Goal: Task Accomplishment & Management: Manage account settings

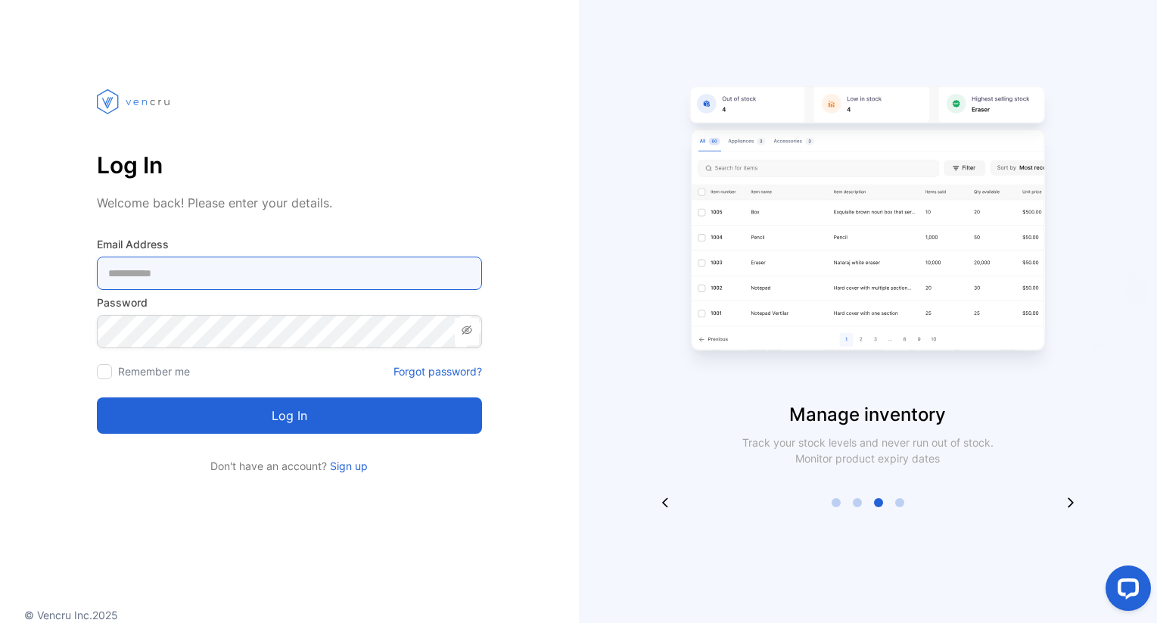
click at [169, 264] on Address-inputemail "email" at bounding box center [289, 273] width 385 height 33
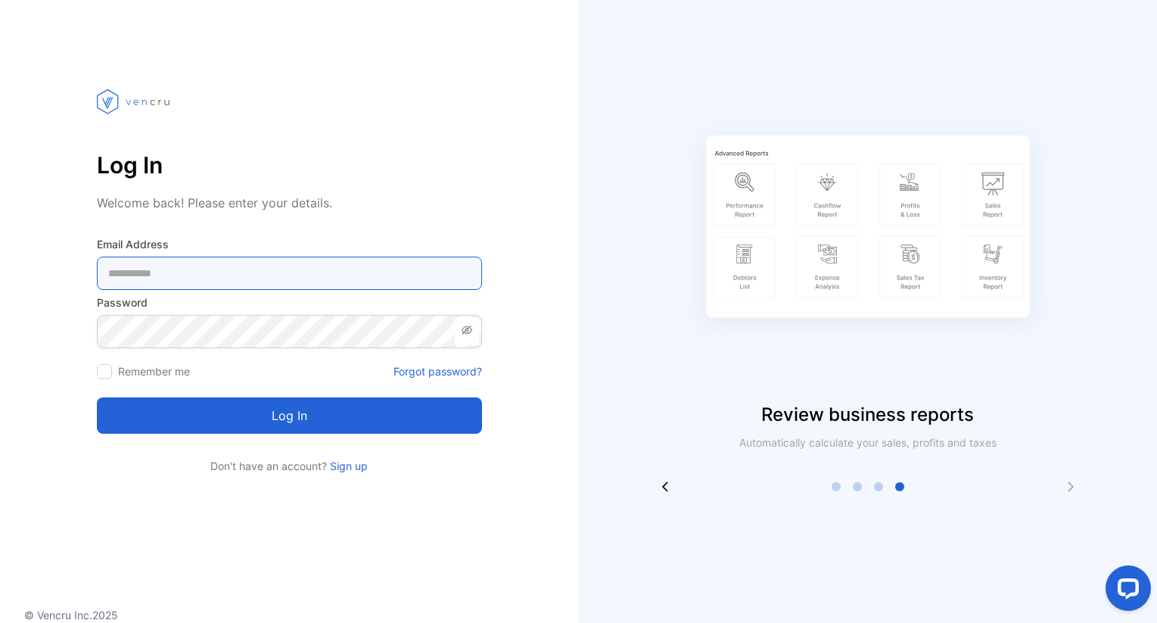
paste Address-inputemail "**********"
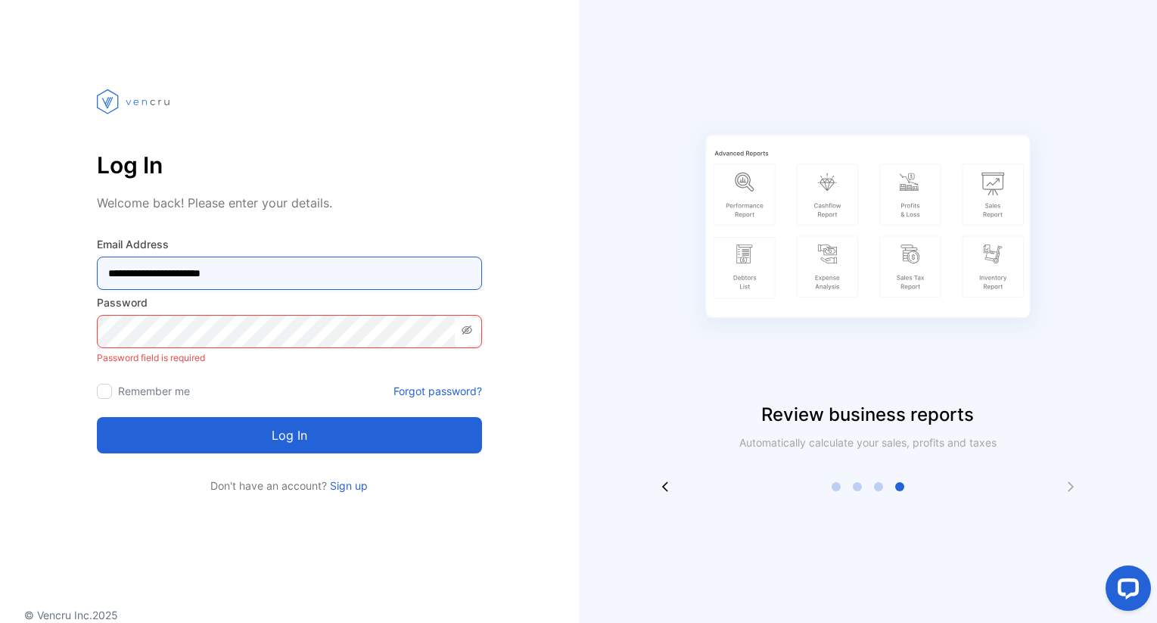
type Address-inputemail "**********"
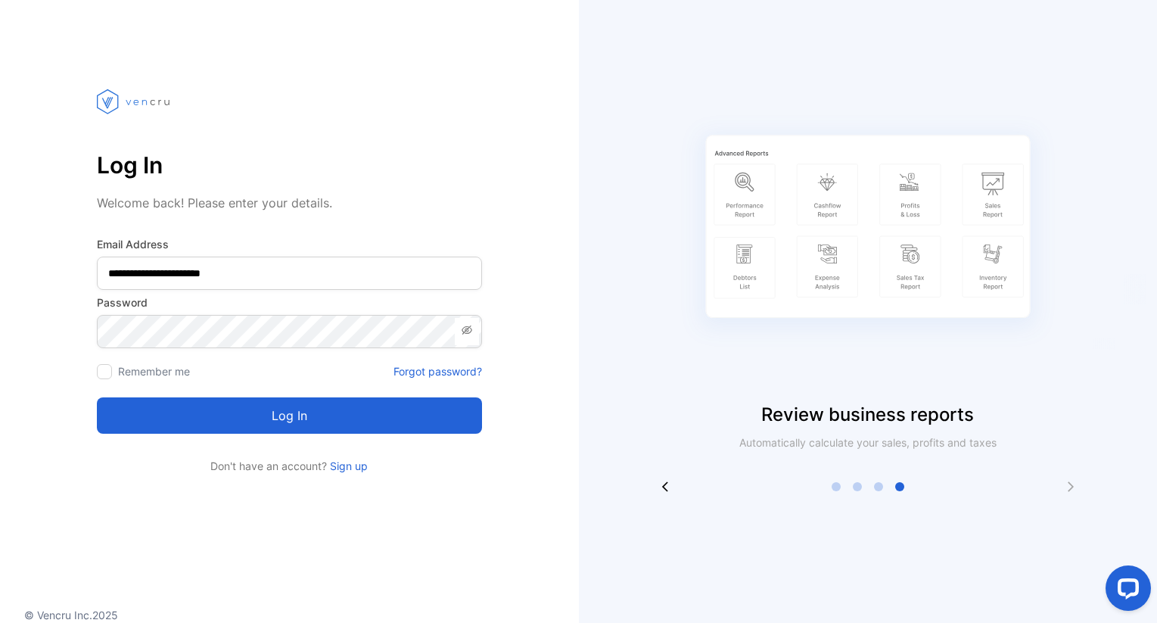
click at [465, 334] on icon at bounding box center [467, 329] width 11 height 9
click at [107, 372] on div at bounding box center [104, 371] width 15 height 15
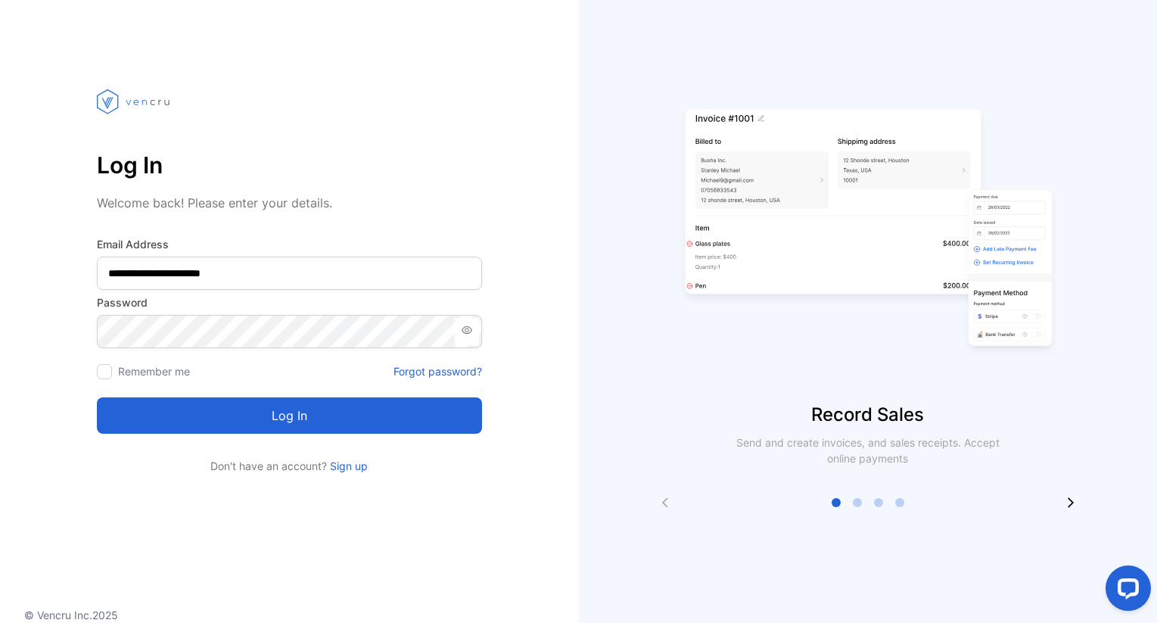
click at [319, 420] on button "Log in" at bounding box center [289, 415] width 385 height 36
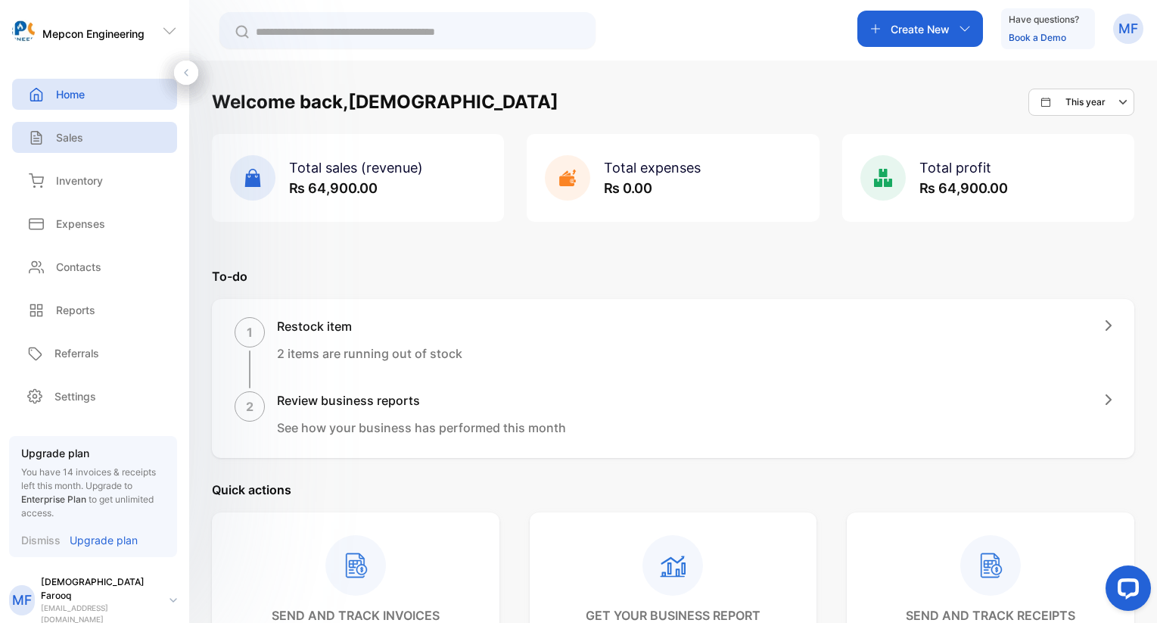
click at [86, 142] on div "Sales" at bounding box center [94, 137] width 165 height 31
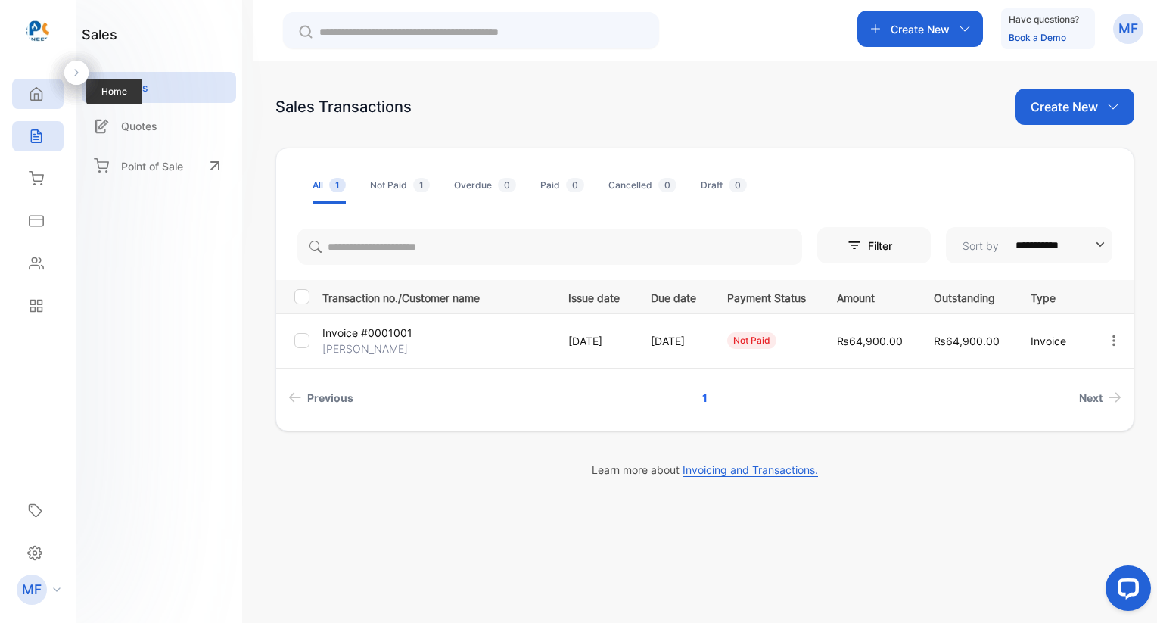
click at [33, 92] on icon at bounding box center [36, 93] width 15 height 15
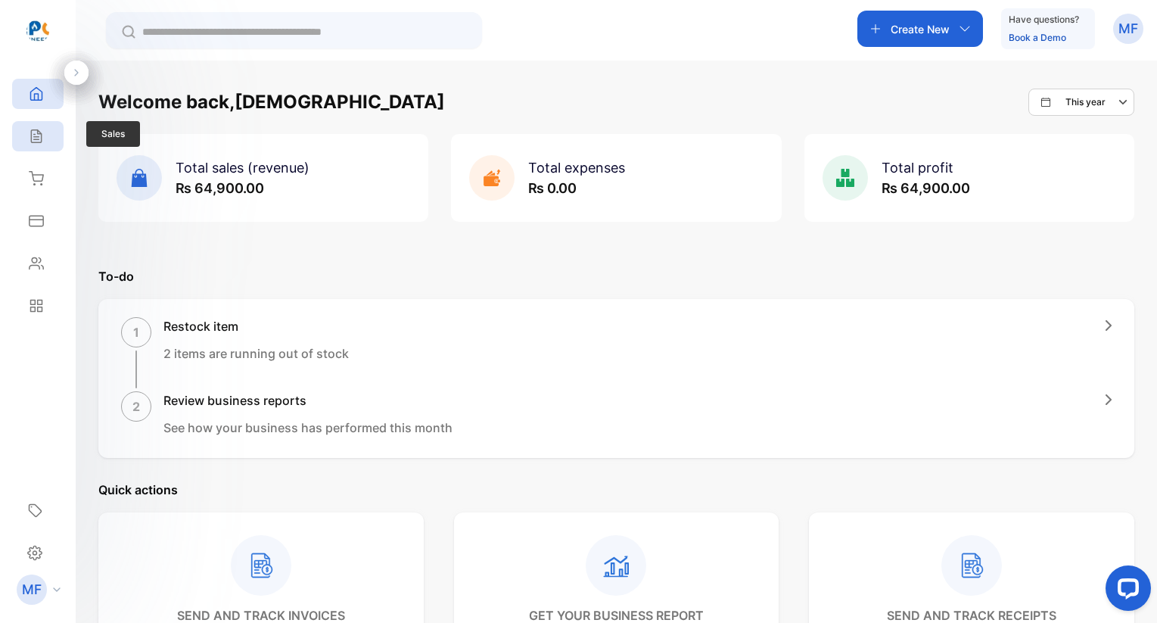
click at [38, 145] on div "Sales" at bounding box center [37, 136] width 51 height 30
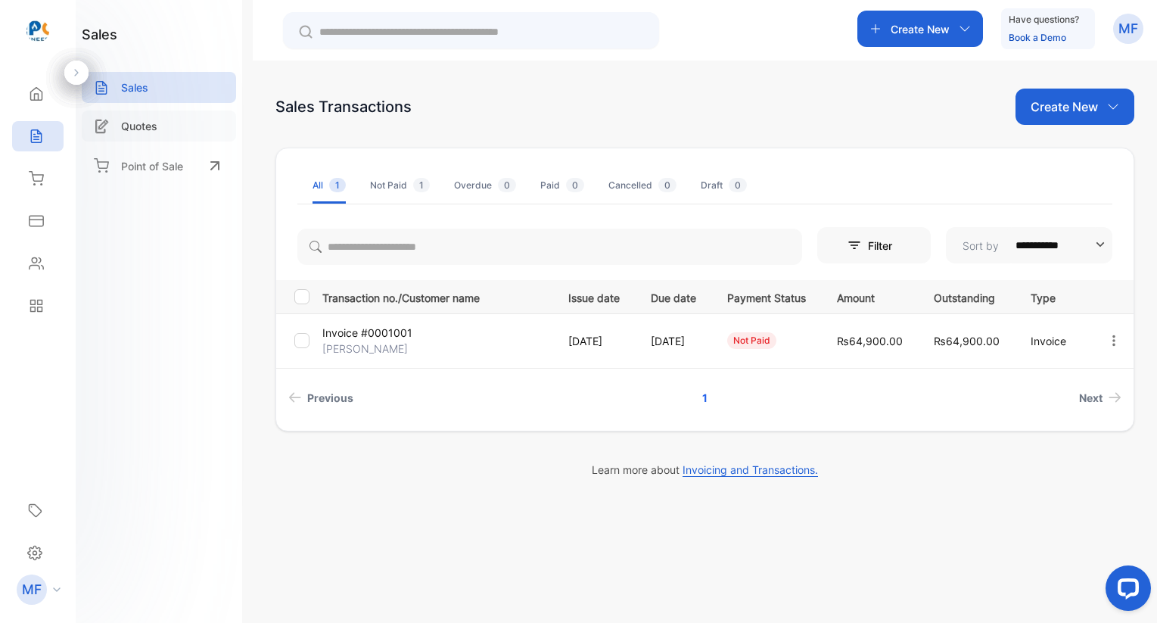
click at [152, 126] on p "Quotes" at bounding box center [139, 126] width 36 height 16
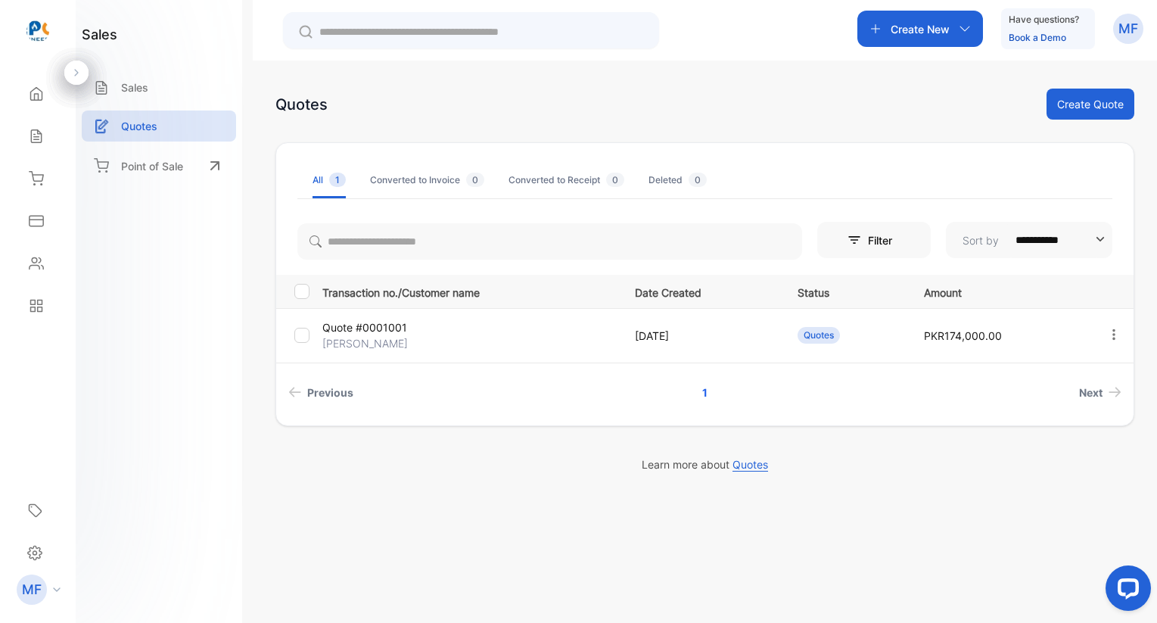
click at [398, 328] on p "Quote #0001001" at bounding box center [371, 327] width 98 height 16
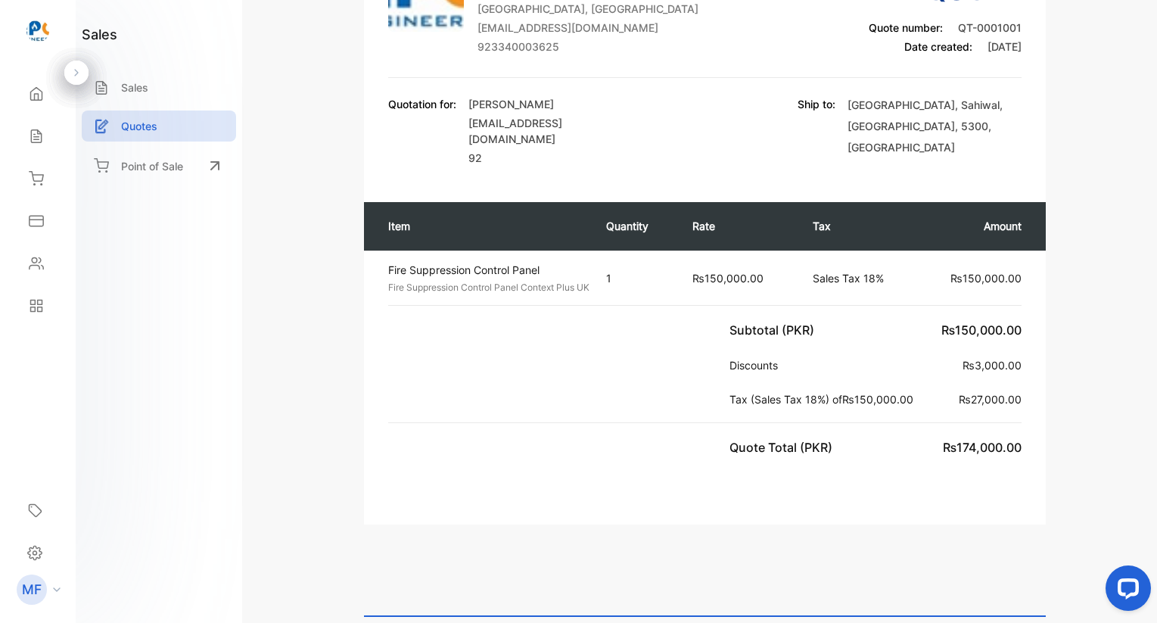
scroll to position [275, 0]
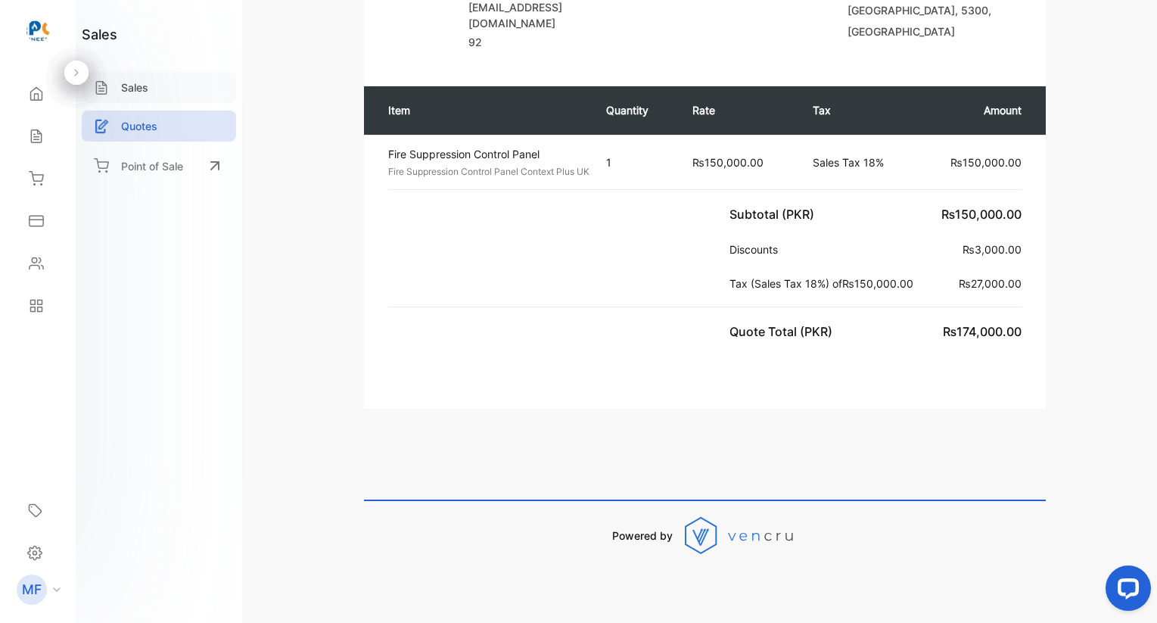
click at [138, 86] on p "Sales" at bounding box center [134, 87] width 27 height 16
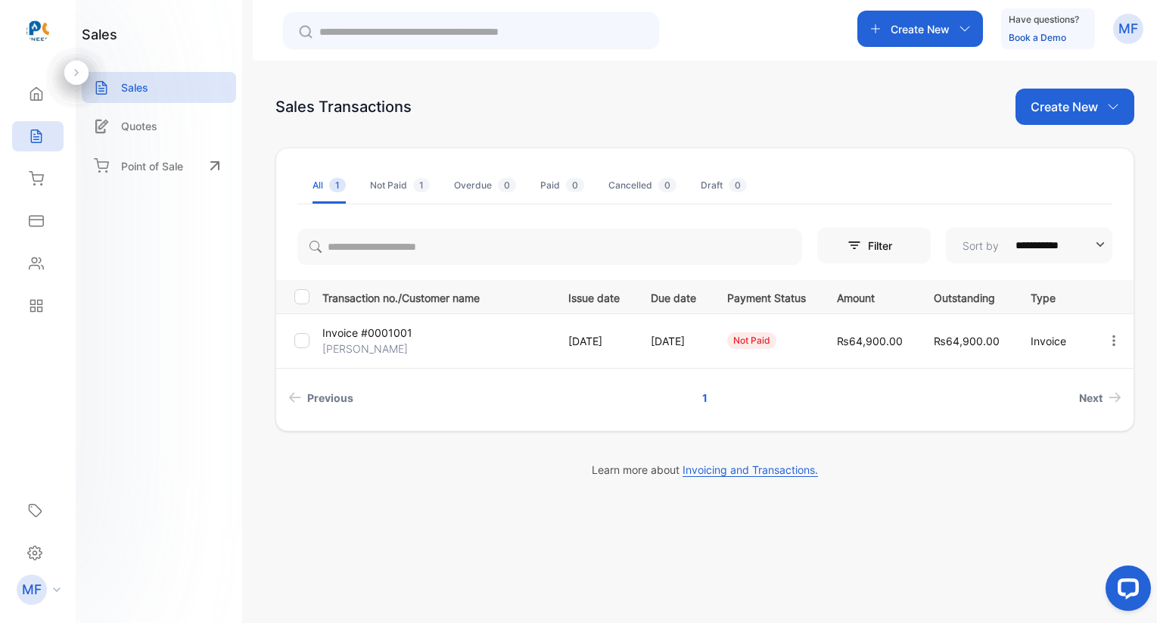
click at [400, 332] on p "Invoice #0001001" at bounding box center [367, 333] width 90 height 16
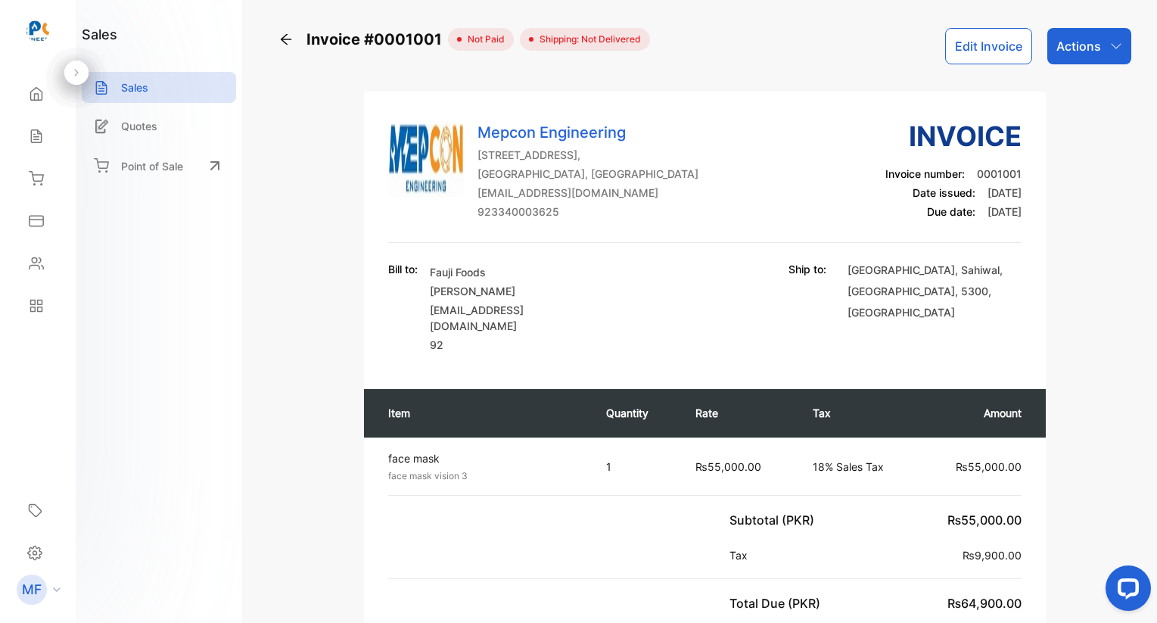
drag, startPoint x: 814, startPoint y: 465, endPoint x: 894, endPoint y: 457, distance: 80.6
click at [894, 457] on td "18% Sales Tax" at bounding box center [860, 466] width 124 height 58
click at [50, 555] on div "Settings" at bounding box center [37, 552] width 45 height 31
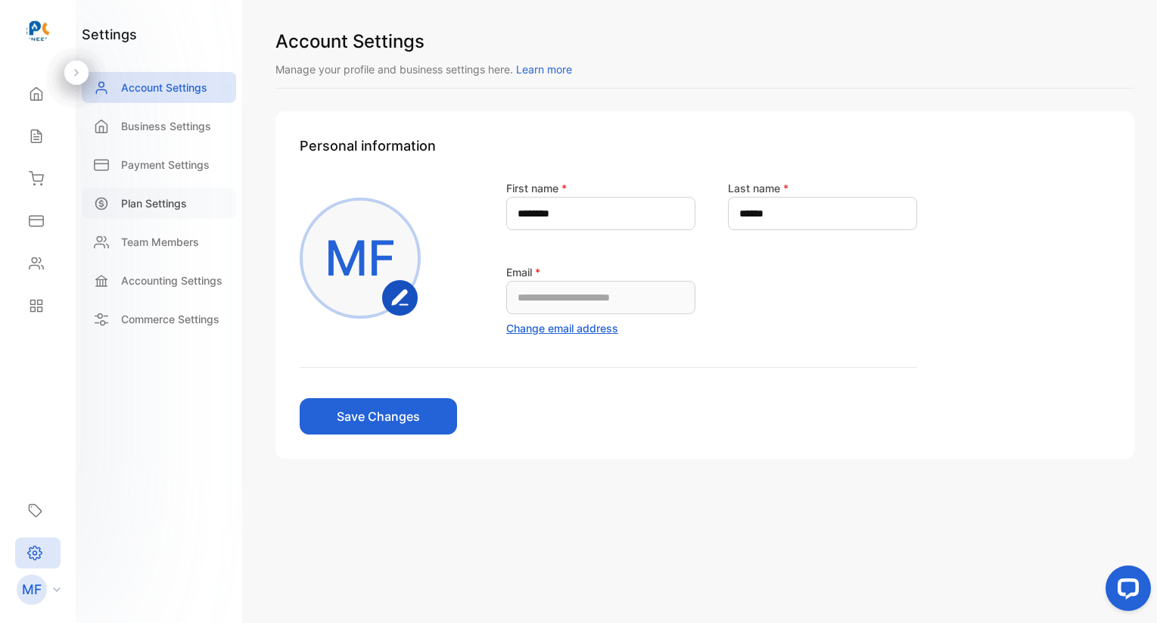
click at [156, 196] on p "Plan Settings" at bounding box center [154, 203] width 66 height 16
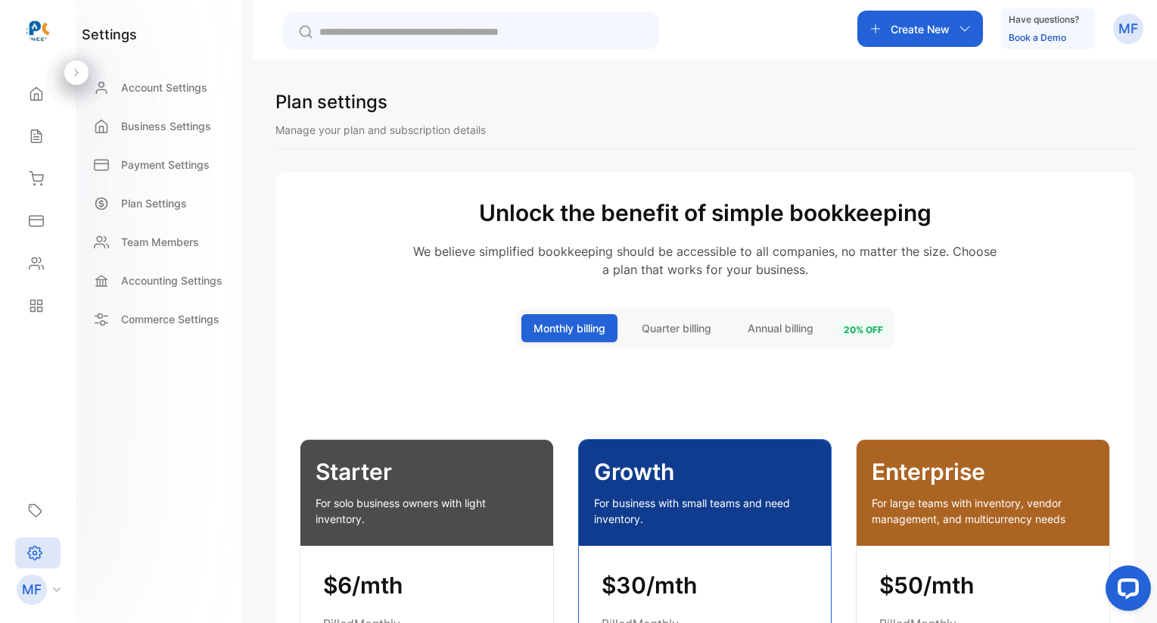
click at [796, 325] on span "Annual billing" at bounding box center [781, 328] width 66 height 16
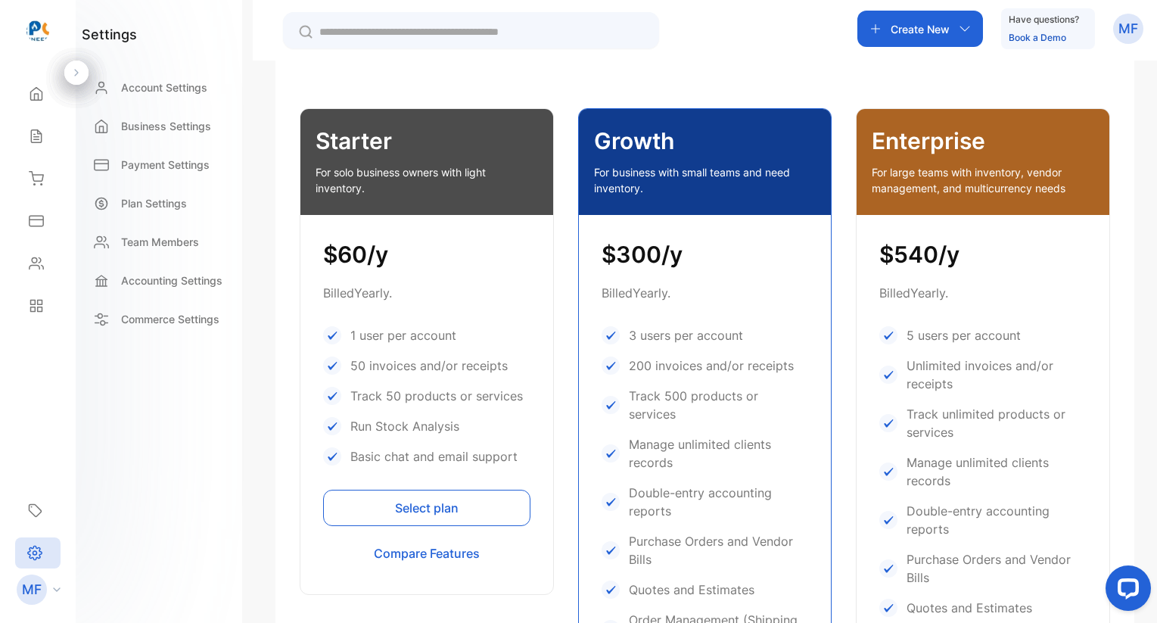
scroll to position [370, 0]
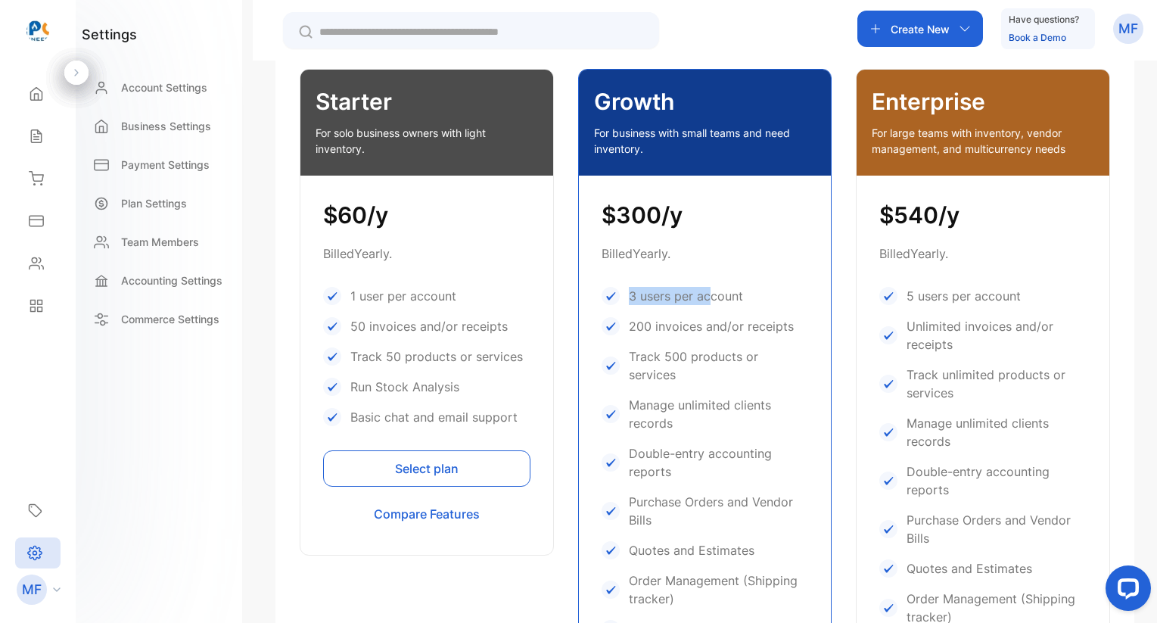
drag, startPoint x: 623, startPoint y: 291, endPoint x: 706, endPoint y: 292, distance: 83.2
click at [706, 292] on div "3 users per account" at bounding box center [705, 296] width 207 height 18
drag, startPoint x: 633, startPoint y: 335, endPoint x: 734, endPoint y: 328, distance: 101.6
click at [734, 328] on div "$300/y Billed Yearly . 3 users per account 200 invoices and/or receipts Track 5…" at bounding box center [705, 486] width 253 height 621
drag, startPoint x: 633, startPoint y: 359, endPoint x: 736, endPoint y: 360, distance: 102.9
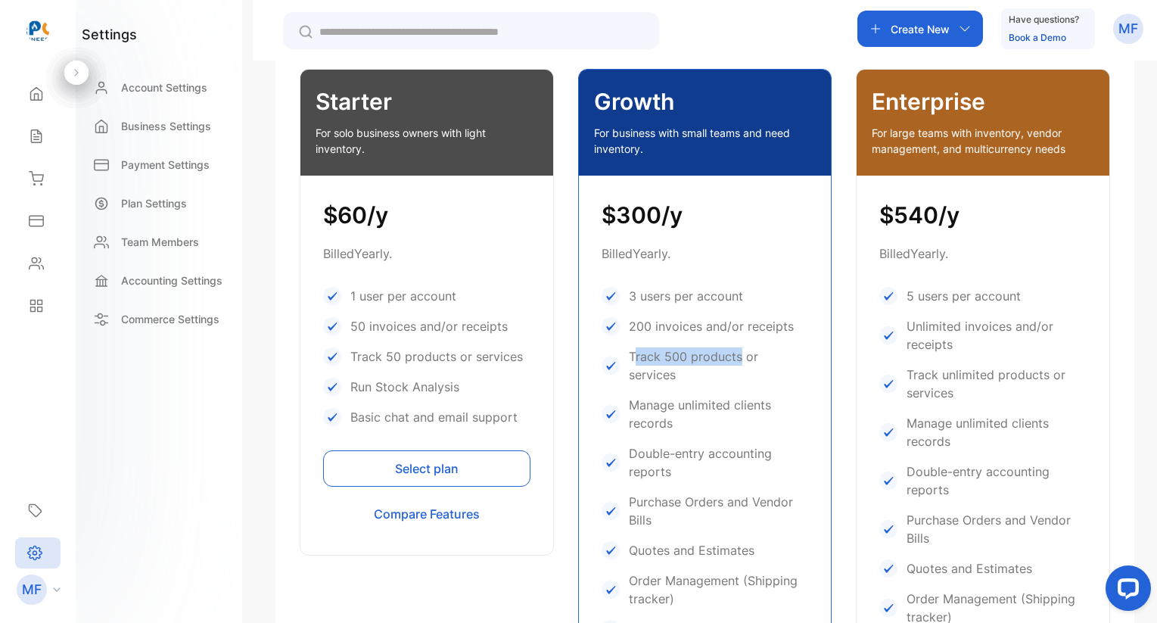
click at [736, 360] on p "Track 500 products or services" at bounding box center [719, 365] width 180 height 36
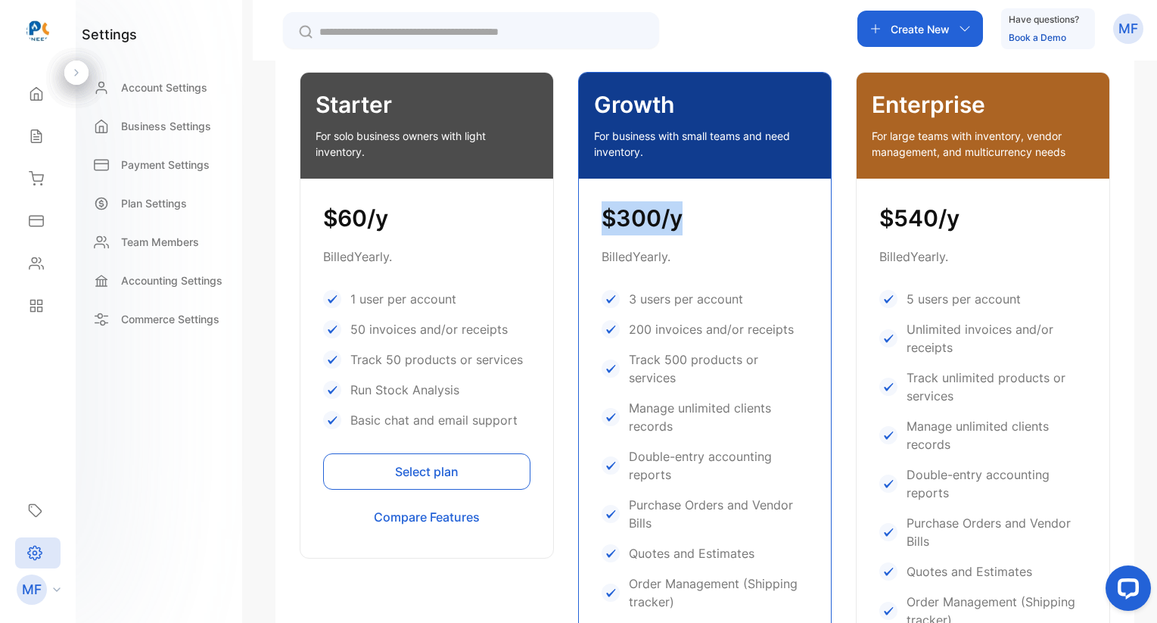
drag, startPoint x: 695, startPoint y: 229, endPoint x: 603, endPoint y: 232, distance: 91.6
click at [603, 232] on h1 "$300/y" at bounding box center [705, 218] width 207 height 34
click at [677, 225] on h1 "$300/y" at bounding box center [705, 218] width 207 height 34
click at [30, 137] on icon at bounding box center [36, 136] width 15 height 15
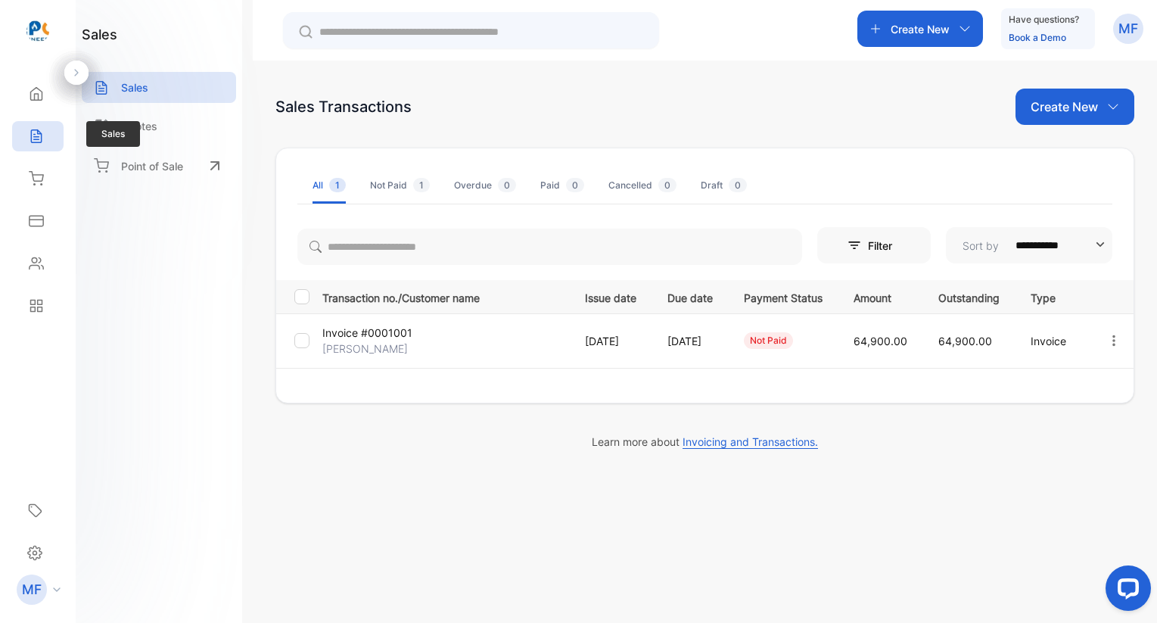
click at [135, 135] on span "Sales" at bounding box center [113, 134] width 54 height 26
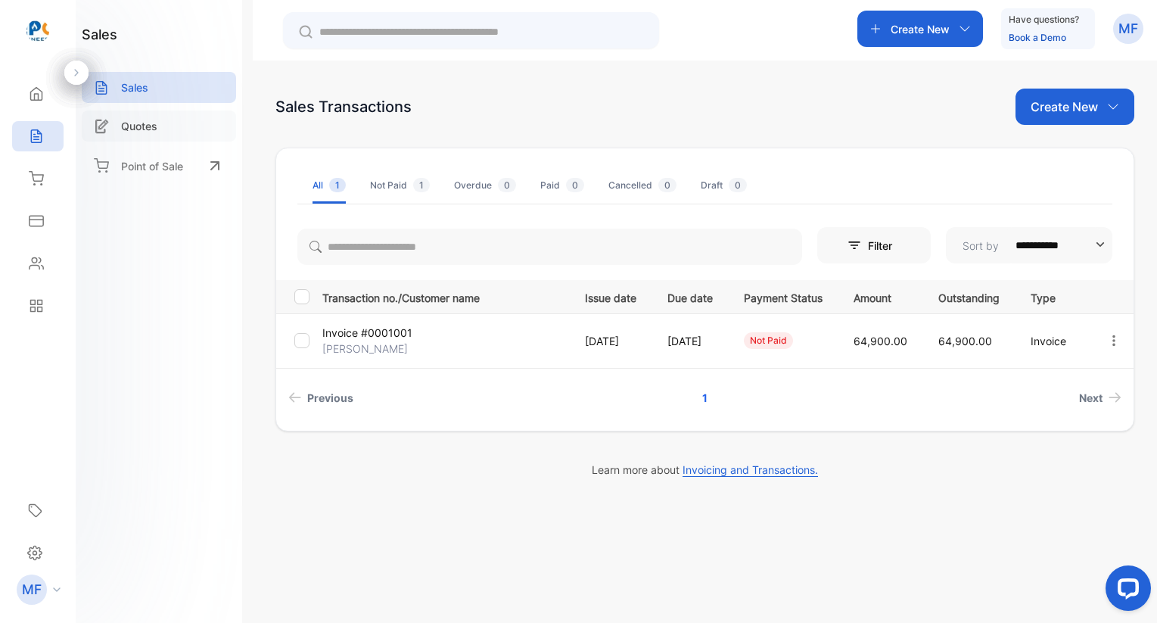
click at [158, 134] on div "Quotes" at bounding box center [159, 125] width 154 height 31
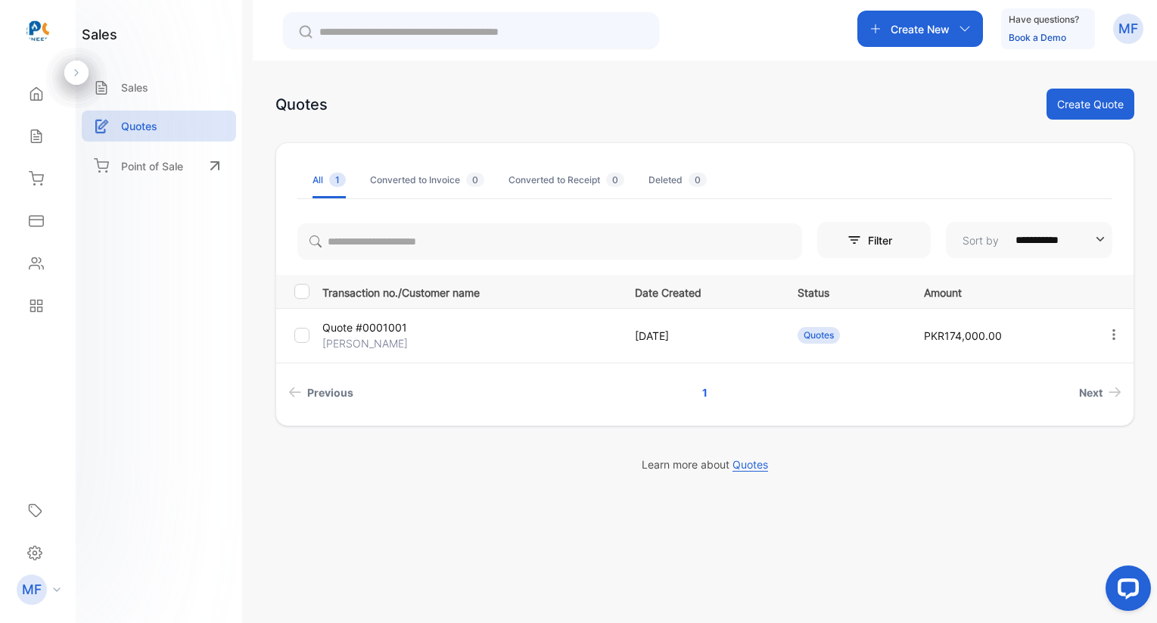
click at [382, 341] on p "[PERSON_NAME]" at bounding box center [371, 343] width 98 height 16
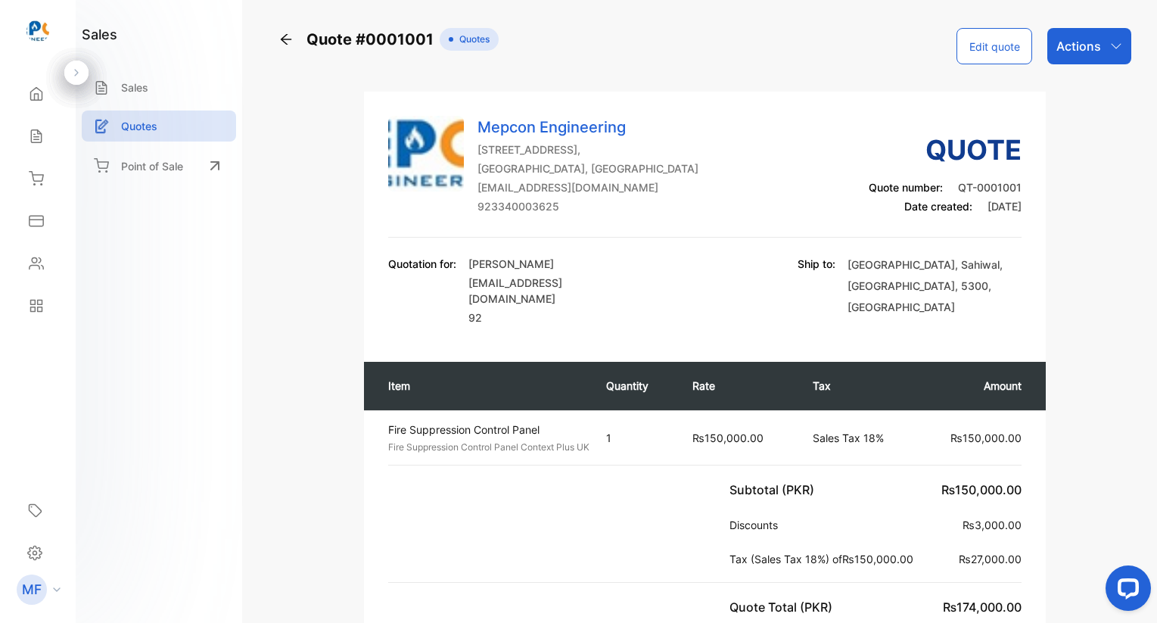
click at [1112, 49] on icon "button" at bounding box center [1116, 46] width 12 height 12
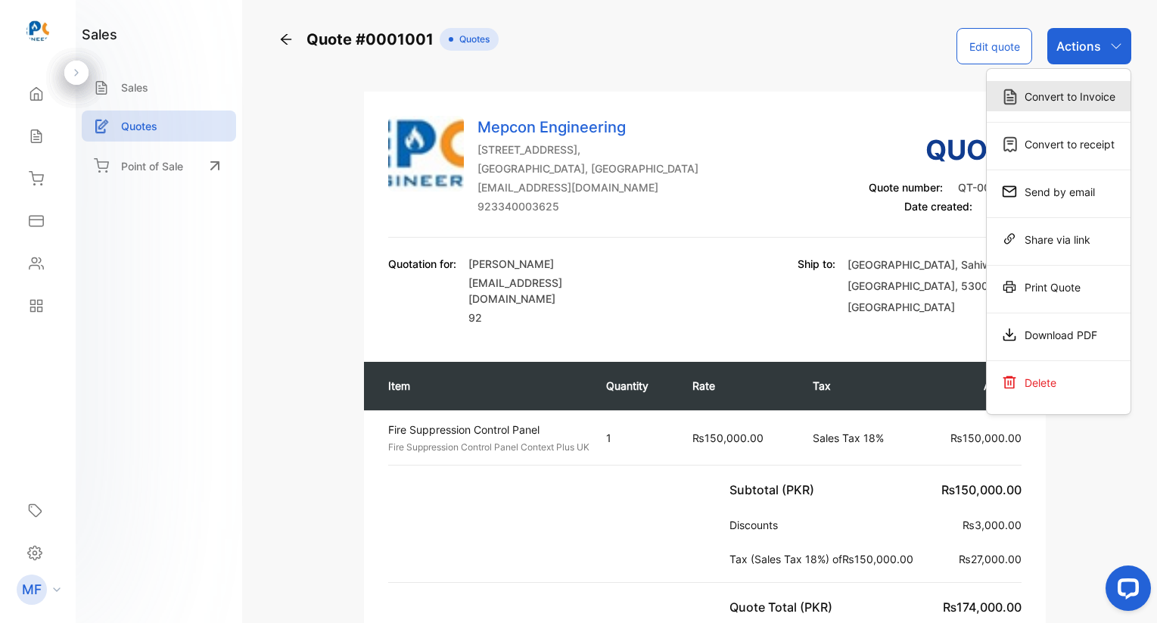
click at [1072, 109] on div "Convert to Invoice" at bounding box center [1059, 96] width 144 height 30
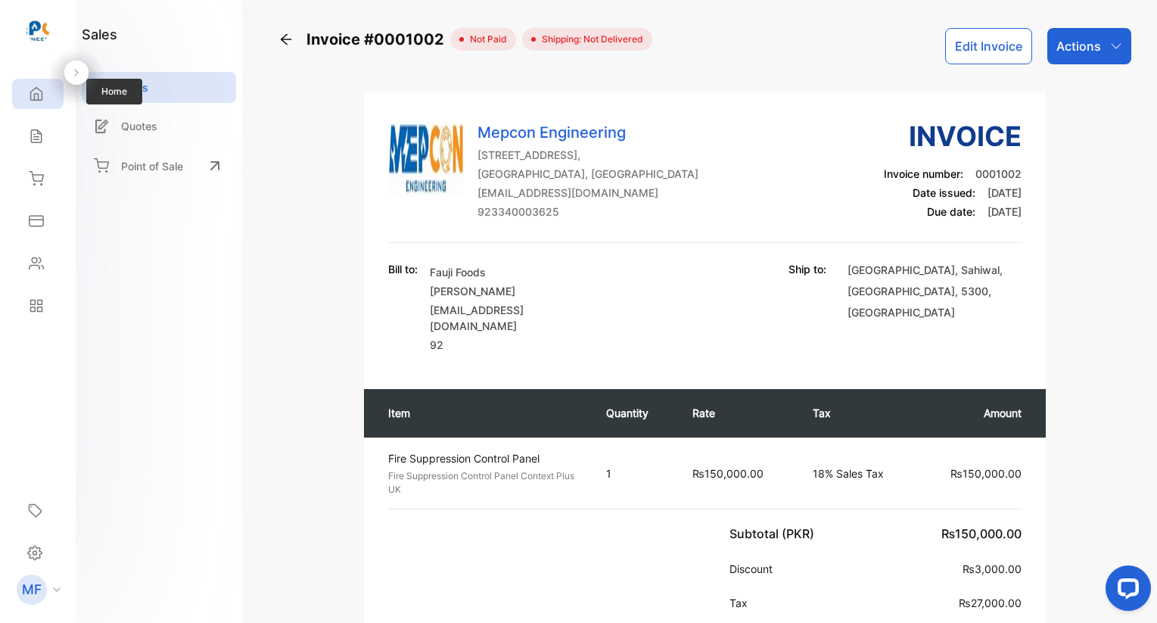
click at [39, 94] on icon at bounding box center [36, 93] width 15 height 15
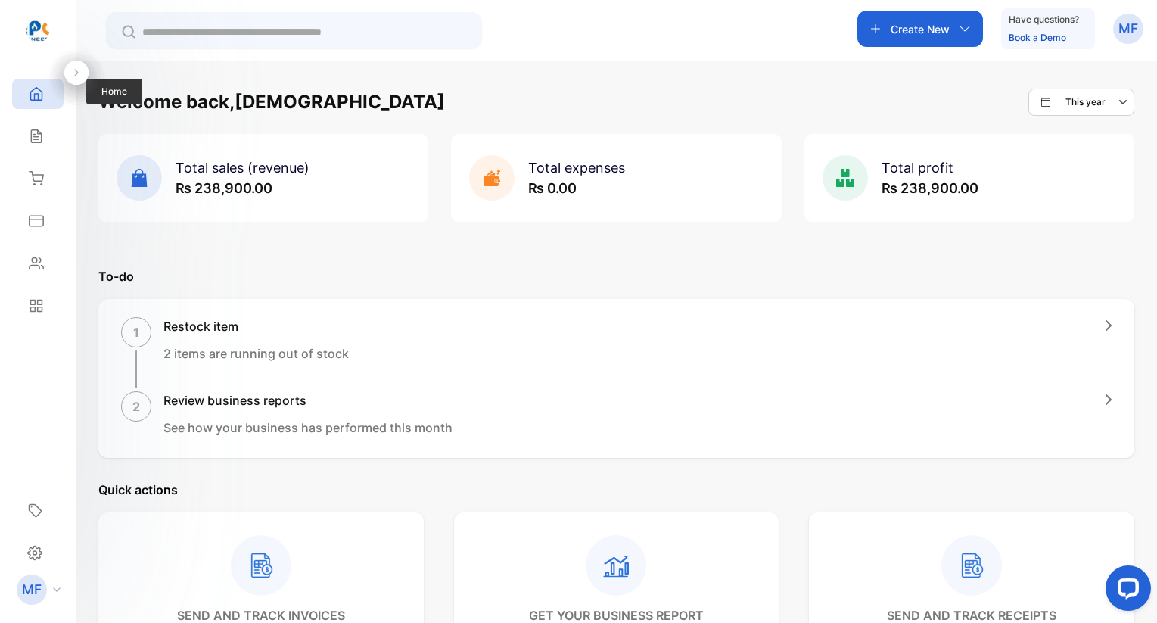
click at [37, 90] on icon at bounding box center [36, 93] width 15 height 15
click at [26, 222] on div "Expenses" at bounding box center [34, 220] width 20 height 15
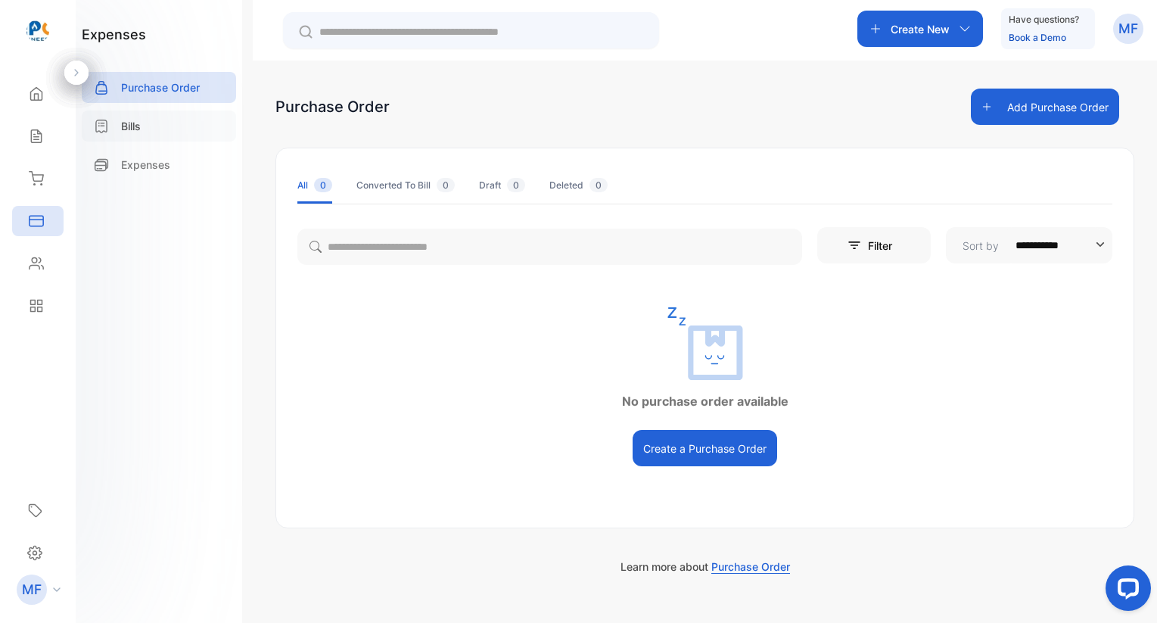
click at [134, 129] on p "Bills" at bounding box center [131, 126] width 20 height 16
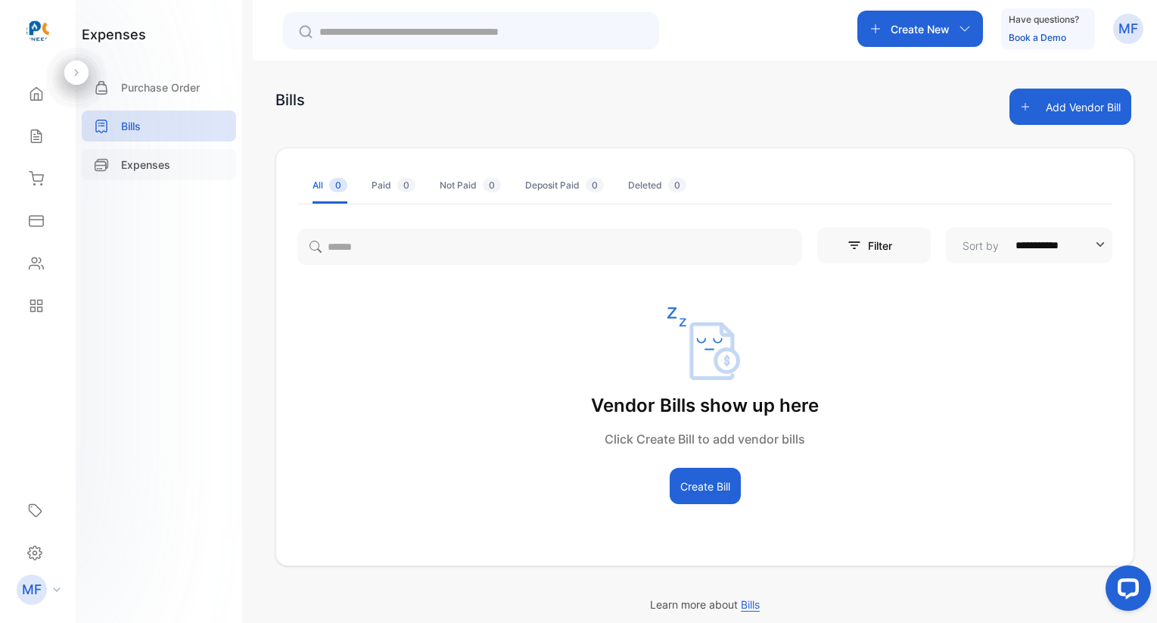
click at [157, 170] on p "Expenses" at bounding box center [145, 165] width 49 height 16
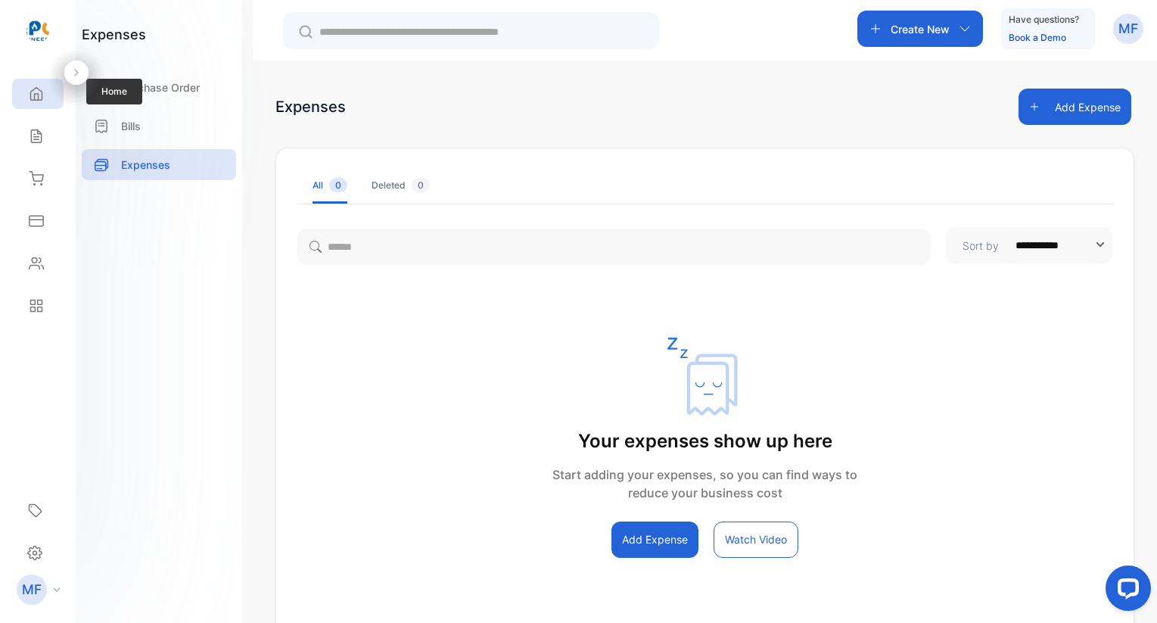
click at [39, 89] on icon at bounding box center [36, 94] width 11 height 13
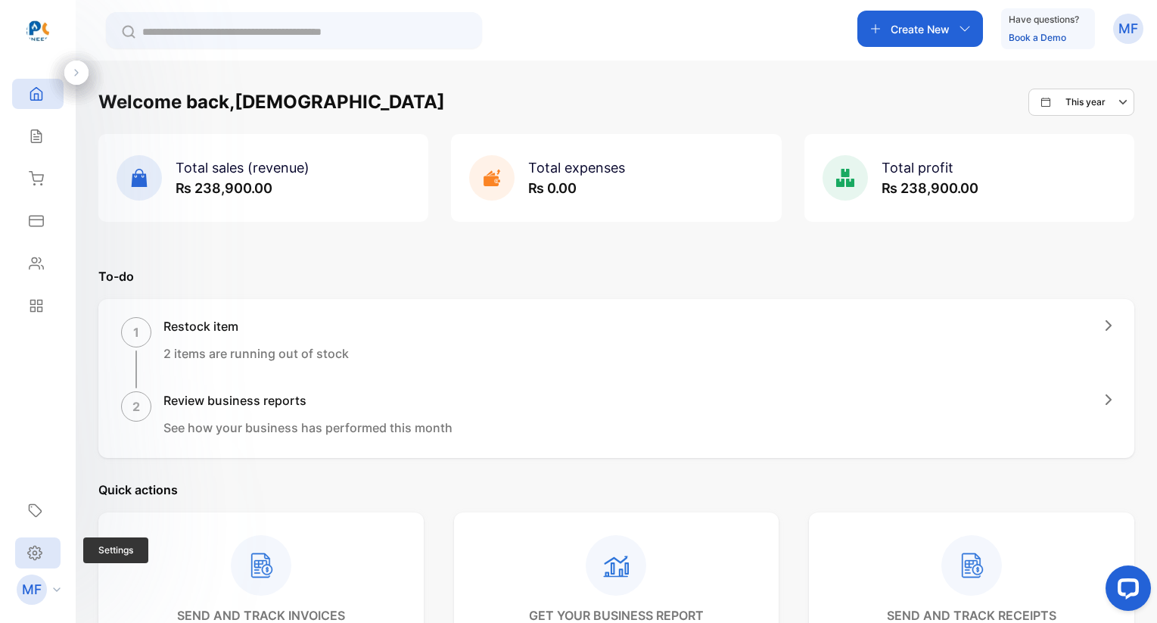
click at [36, 562] on div "Settings" at bounding box center [37, 552] width 45 height 31
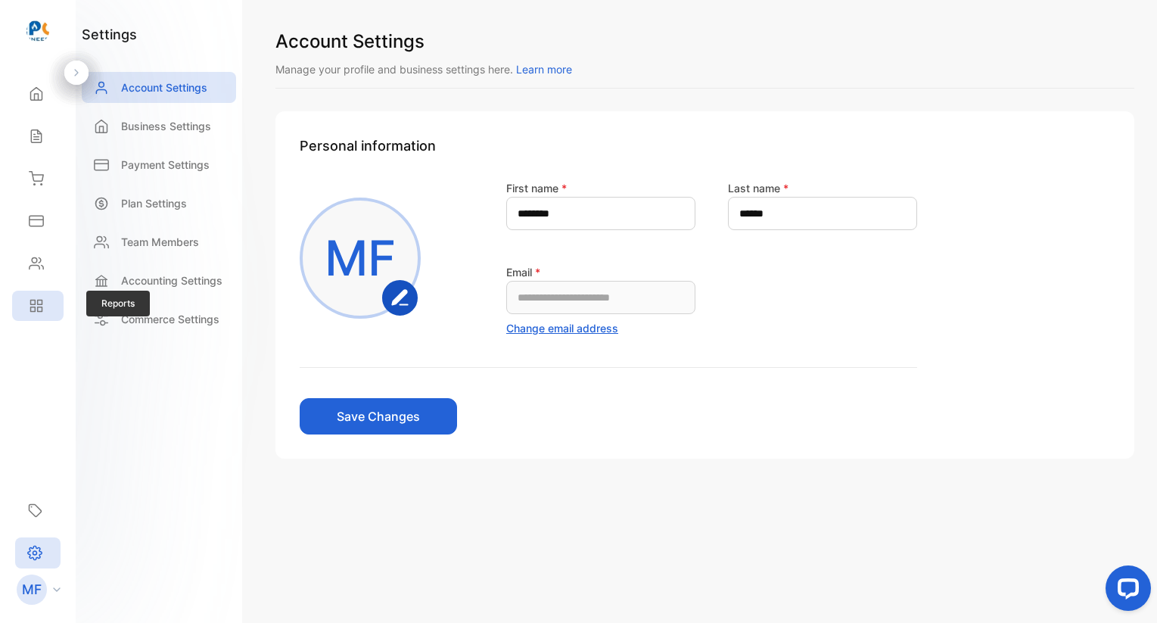
click at [44, 313] on div "Reports" at bounding box center [37, 306] width 51 height 30
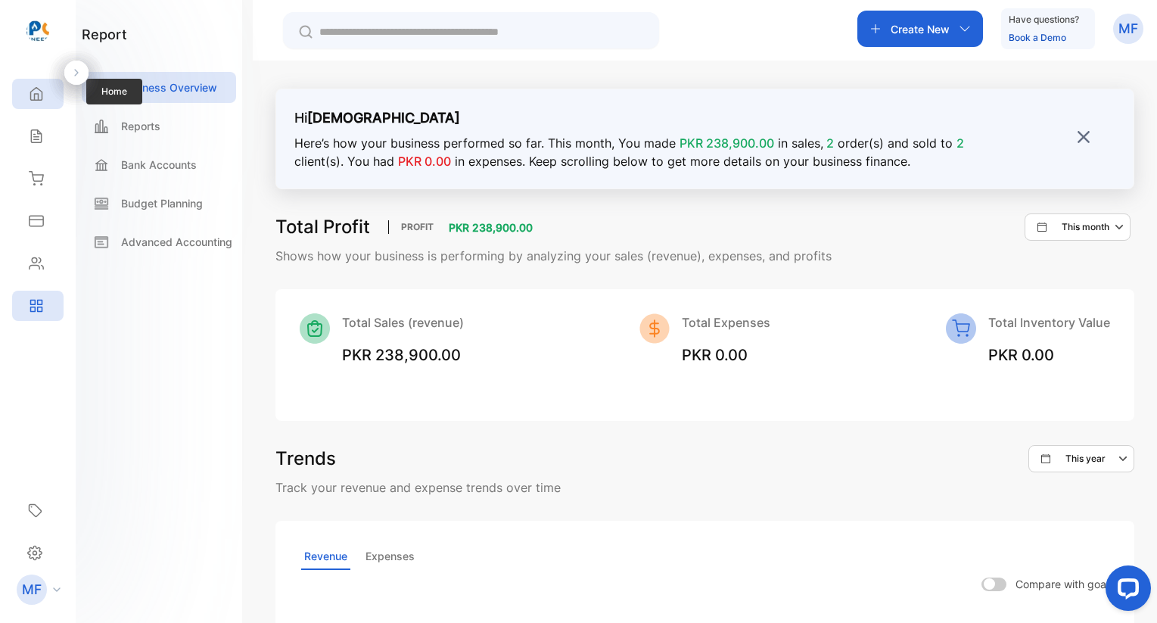
click at [26, 99] on div "Home" at bounding box center [34, 93] width 20 height 15
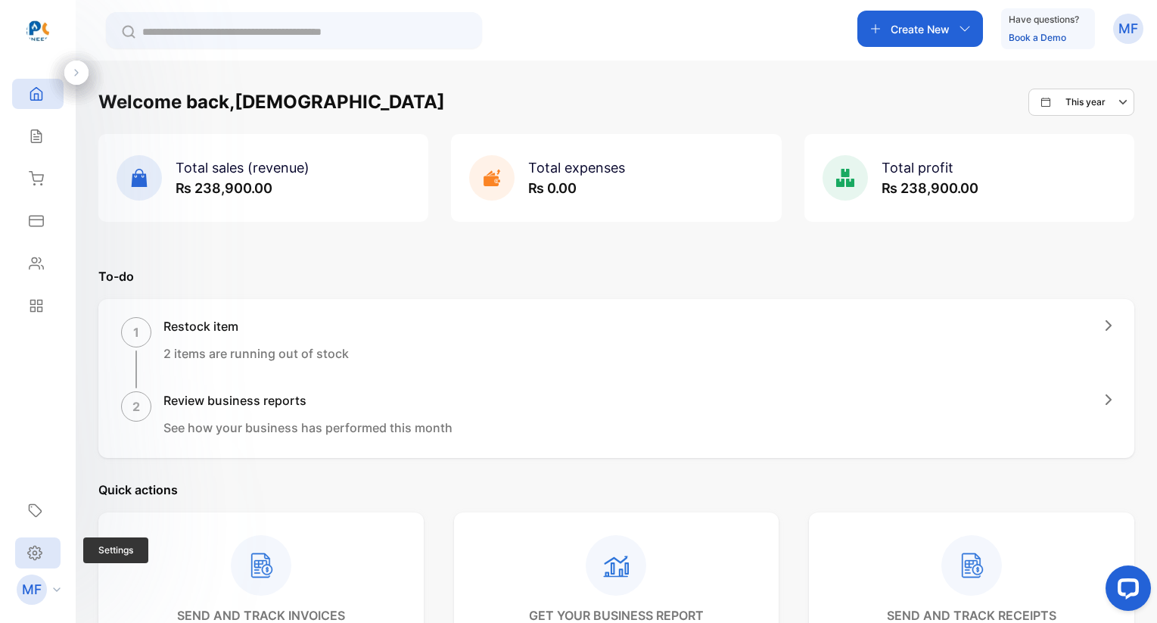
click at [43, 564] on div "Settings" at bounding box center [37, 552] width 45 height 31
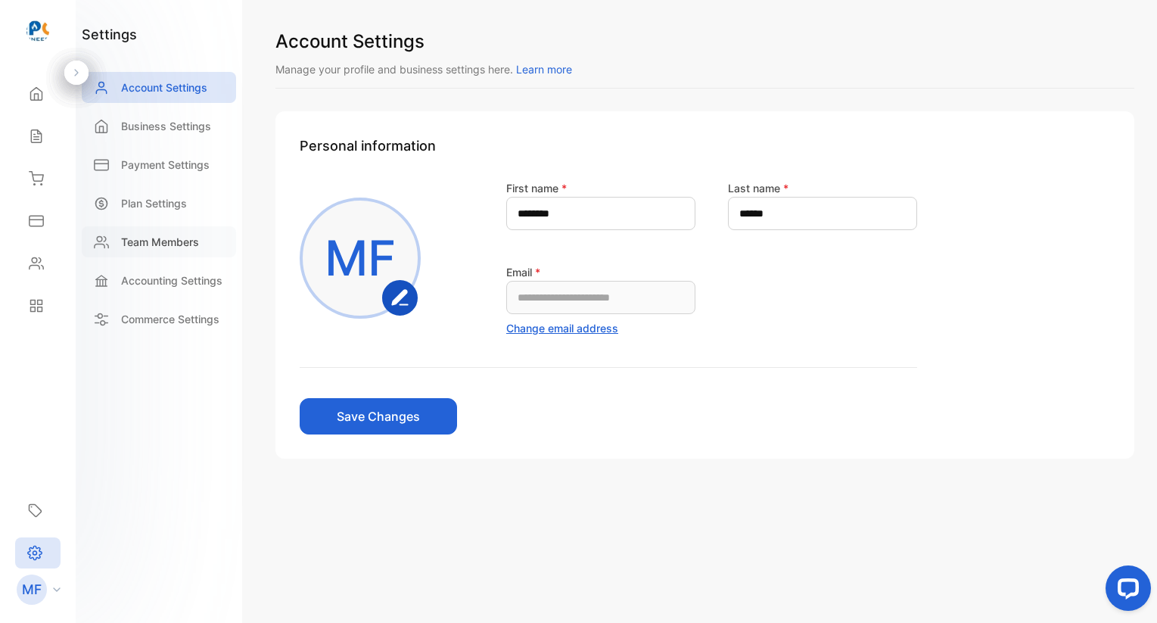
click at [164, 247] on p "Team Members" at bounding box center [160, 242] width 78 height 16
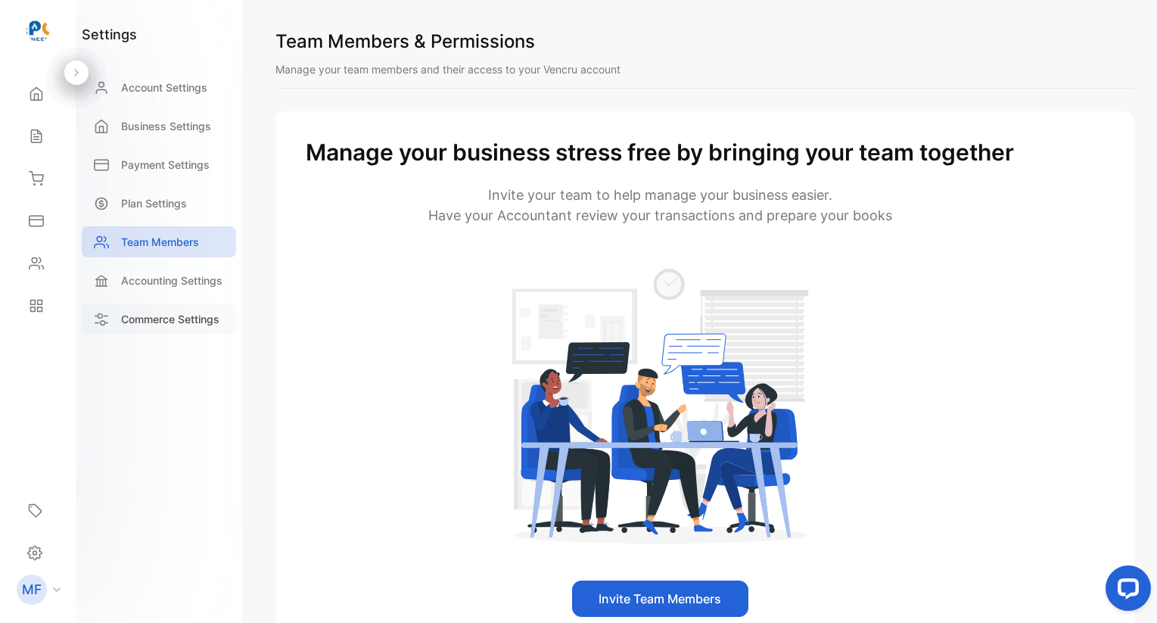
click at [148, 328] on div "Commerce Settings" at bounding box center [159, 318] width 154 height 31
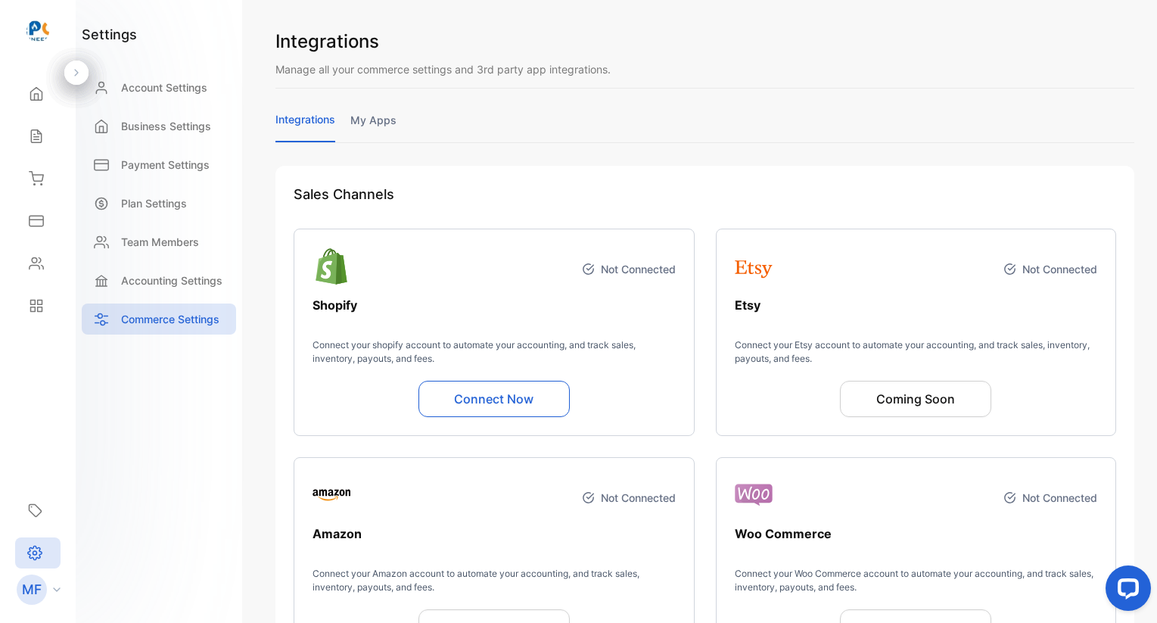
click at [381, 124] on link "my apps" at bounding box center [373, 127] width 46 height 30
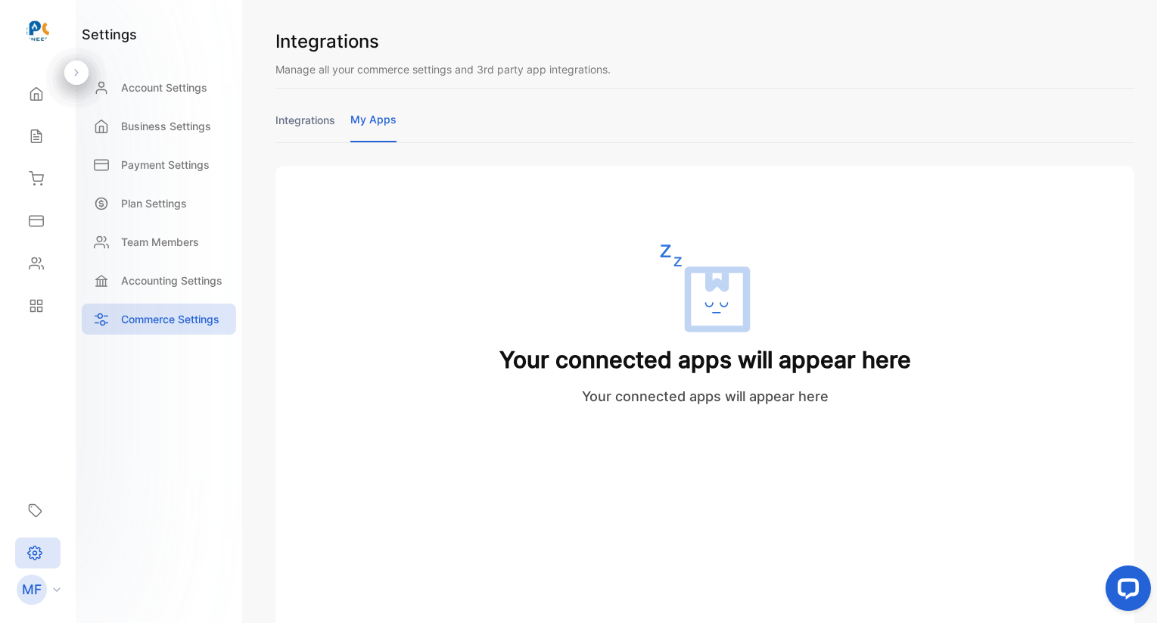
click at [471, 314] on div "Your connected apps will appear here Your connected apps will appear here" at bounding box center [705, 331] width 823 height 294
click at [160, 100] on div "Account Settings" at bounding box center [159, 87] width 154 height 31
